Goal: Transaction & Acquisition: Purchase product/service

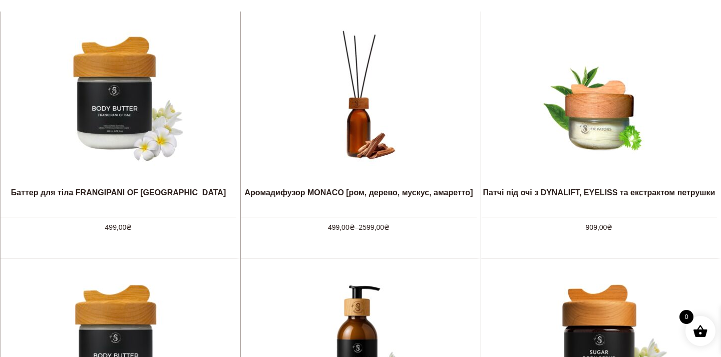
scroll to position [709, 0]
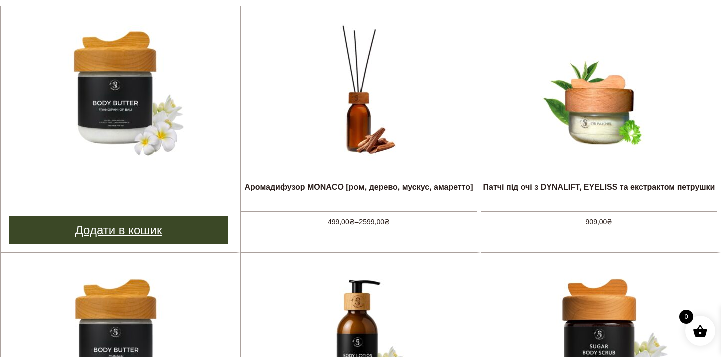
click at [184, 228] on link "Додати в кошик" at bounding box center [119, 230] width 220 height 28
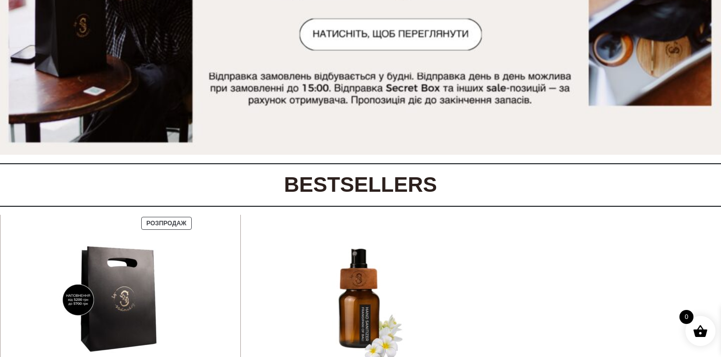
scroll to position [0, 0]
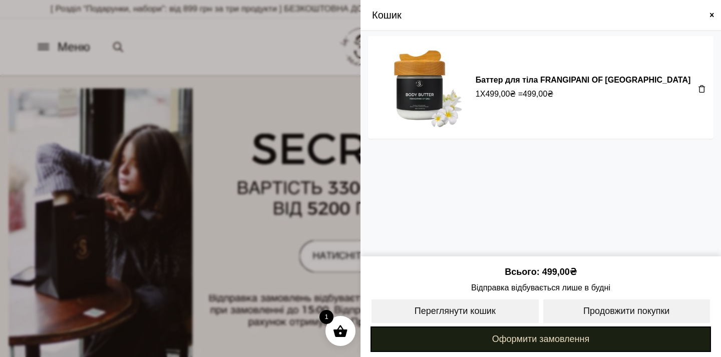
click at [510, 346] on link "Оформити замовлення" at bounding box center [541, 340] width 341 height 26
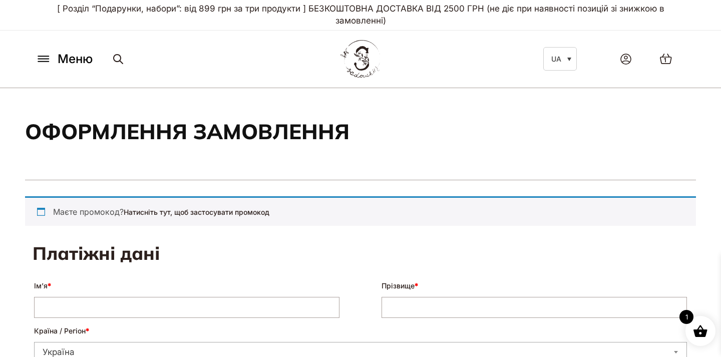
select select "****"
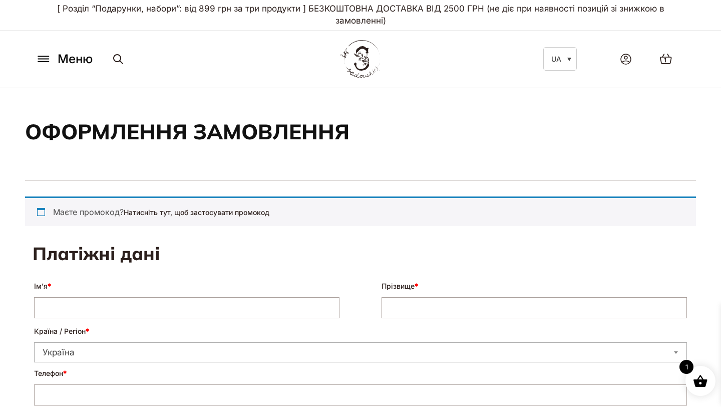
click at [198, 207] on div "Маєте промокод? Натисніть тут, щоб застосувати промокод" at bounding box center [360, 211] width 671 height 30
click at [201, 213] on link "Натисніть тут, щоб застосувати промокод" at bounding box center [197, 212] width 146 height 9
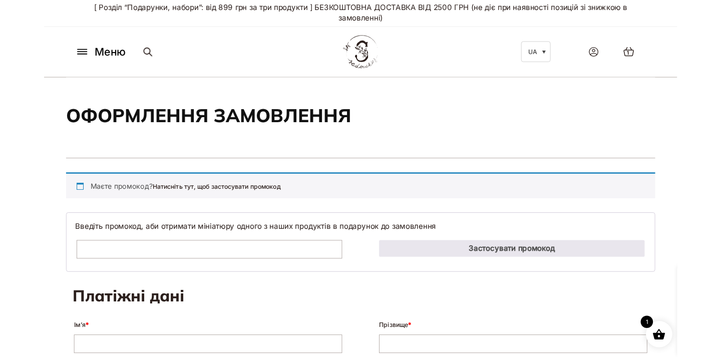
scroll to position [41, 0]
